Goal: Check status: Check status

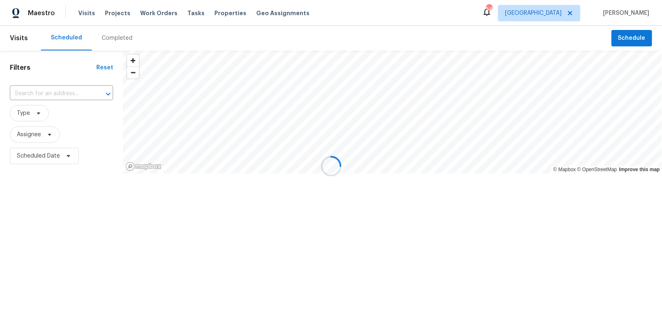
click at [566, 13] on div at bounding box center [331, 166] width 662 height 332
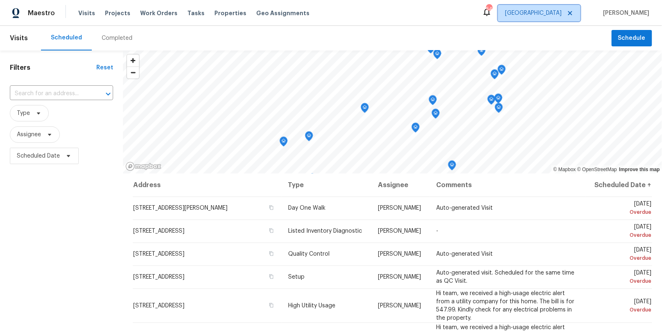
click at [562, 11] on span "[GEOGRAPHIC_DATA]" at bounding box center [533, 13] width 57 height 8
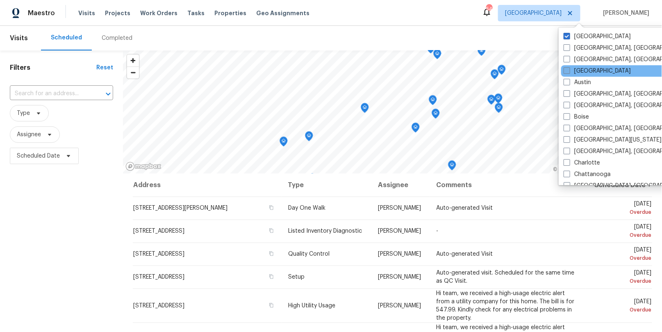
click at [587, 67] on label "[GEOGRAPHIC_DATA]" at bounding box center [597, 71] width 67 height 8
click at [569, 67] on input "[GEOGRAPHIC_DATA]" at bounding box center [566, 69] width 5 height 5
checkbox input "true"
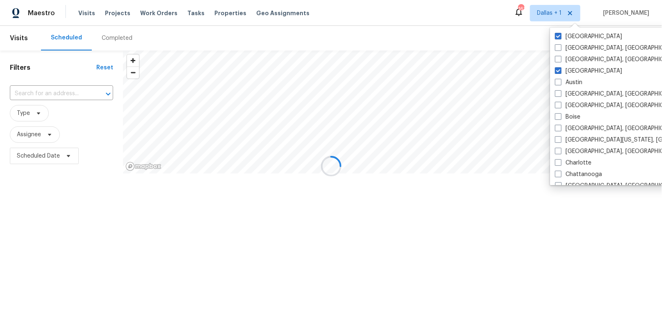
click at [113, 32] on div at bounding box center [331, 166] width 662 height 332
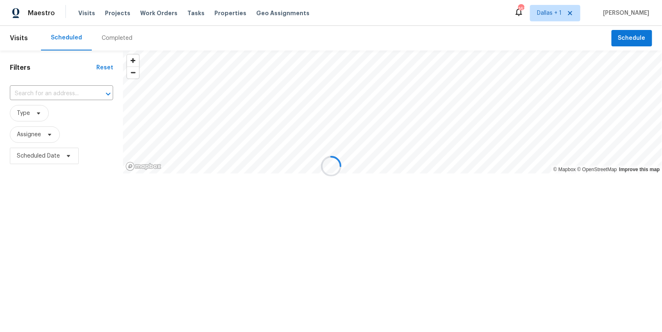
click at [112, 39] on div at bounding box center [331, 166] width 662 height 332
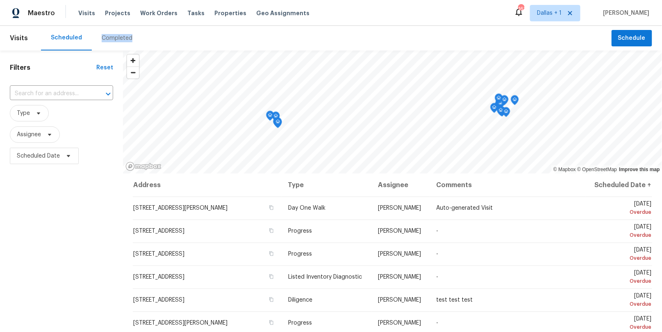
click at [112, 39] on div "Completed" at bounding box center [117, 38] width 31 height 8
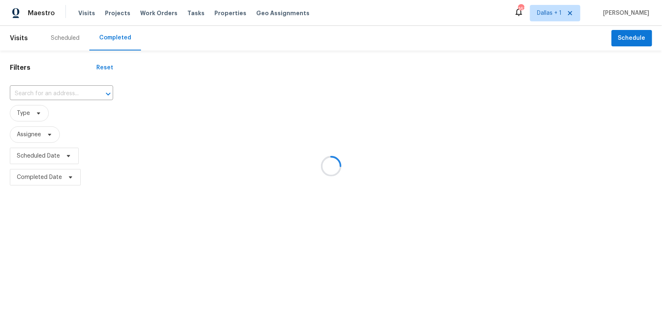
click at [49, 91] on div at bounding box center [331, 166] width 662 height 332
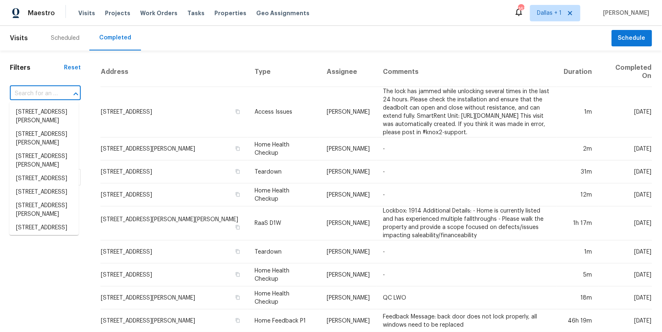
click at [49, 91] on input "text" at bounding box center [34, 93] width 48 height 13
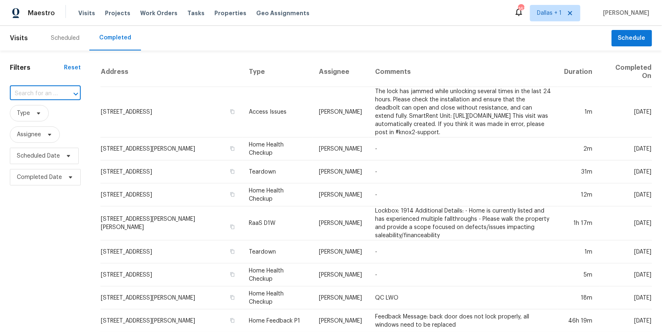
click at [36, 95] on input "text" at bounding box center [34, 93] width 48 height 13
paste input "[STREET_ADDRESS][PERSON_NAME]"
type input "[STREET_ADDRESS][PERSON_NAME]"
click at [46, 120] on li "[STREET_ADDRESS][PERSON_NAME]" at bounding box center [43, 116] width 69 height 22
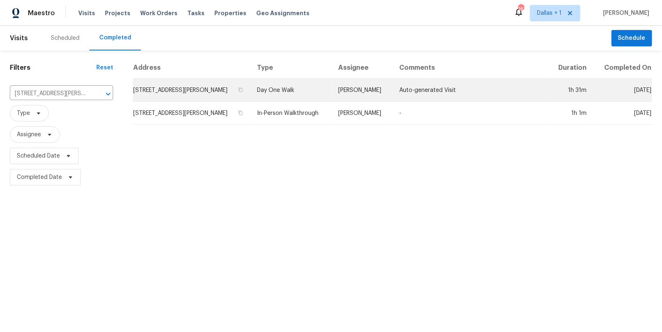
click at [299, 89] on td "Day One Walk" at bounding box center [291, 90] width 81 height 23
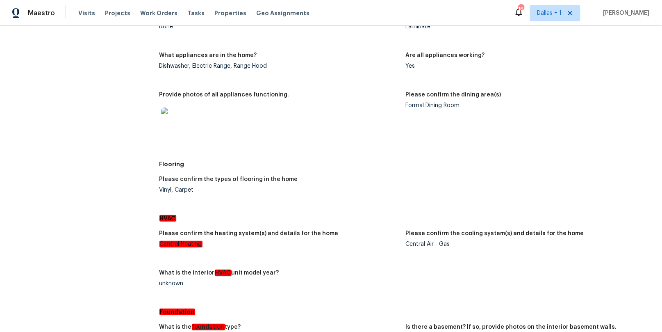
scroll to position [902, 0]
